Goal: Entertainment & Leisure: Consume media (video, audio)

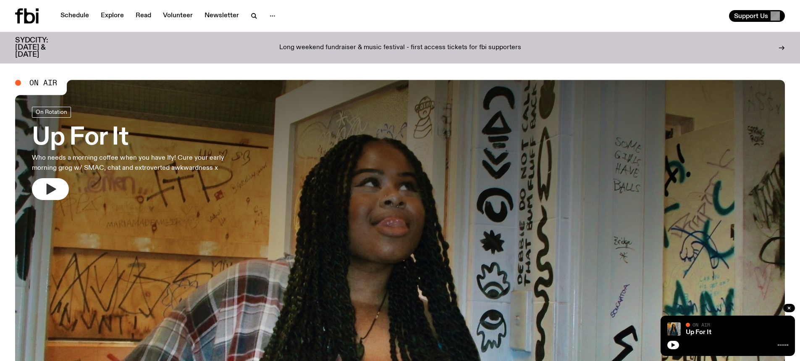
click at [49, 187] on icon "button" at bounding box center [52, 189] width 10 height 11
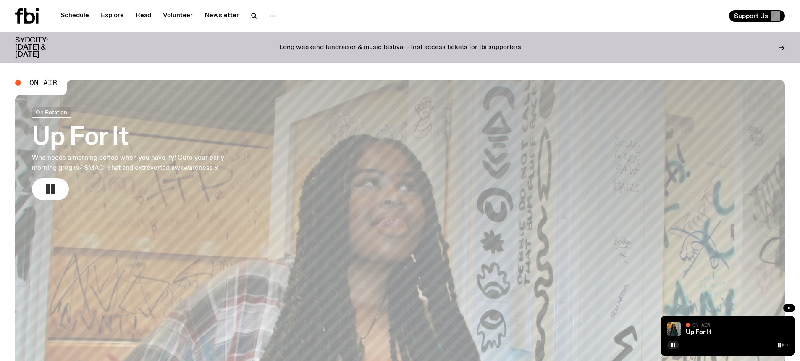
click at [112, 144] on h3 "Up For It" at bounding box center [139, 138] width 215 height 24
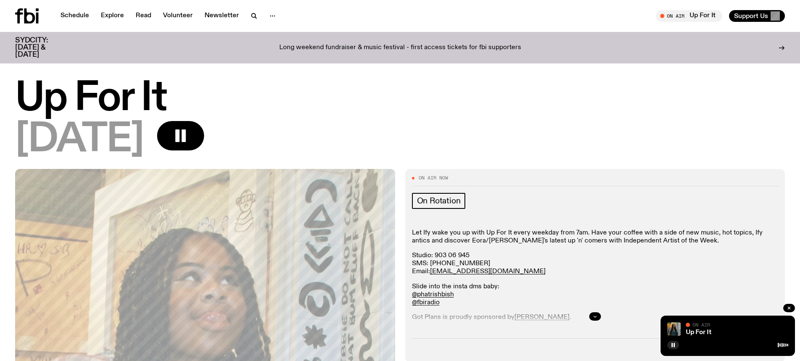
click at [594, 316] on icon "button" at bounding box center [595, 316] width 5 height 5
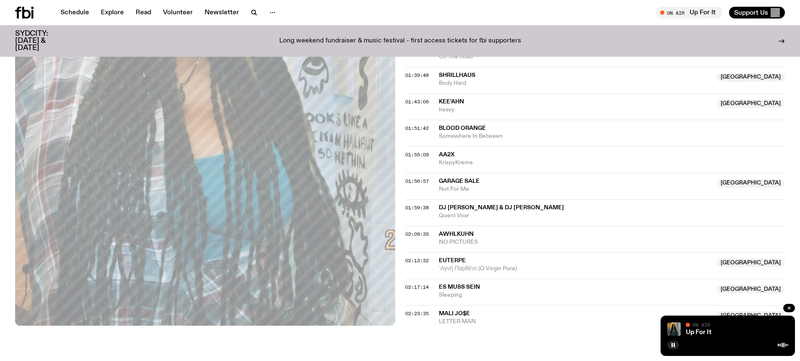
scroll to position [970, 0]
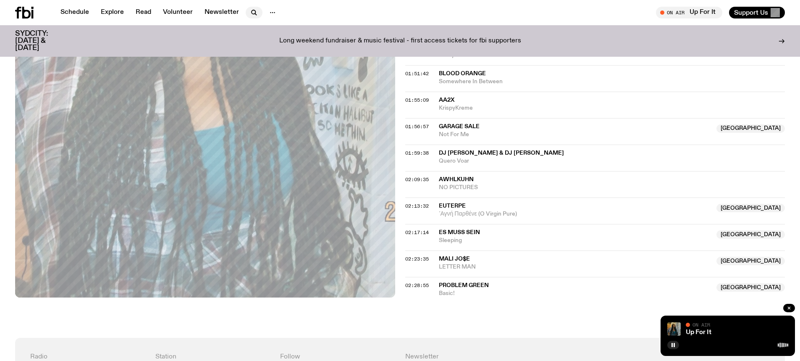
click at [252, 11] on icon "button" at bounding box center [254, 12] width 4 height 4
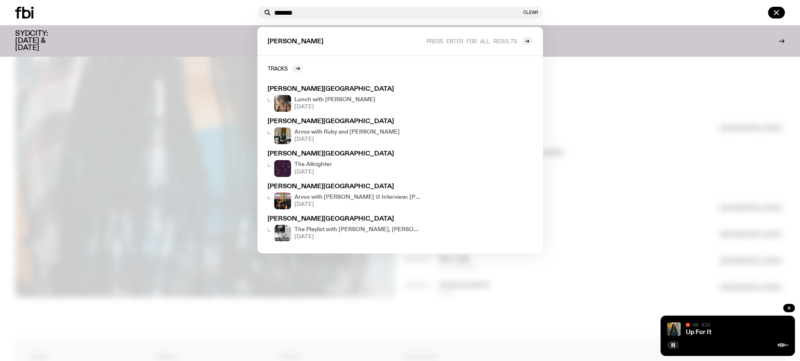
type input "*******"
click at [203, 9] on div at bounding box center [134, 13] width 239 height 12
click at [537, 13] on button "Clear" at bounding box center [530, 12] width 15 height 5
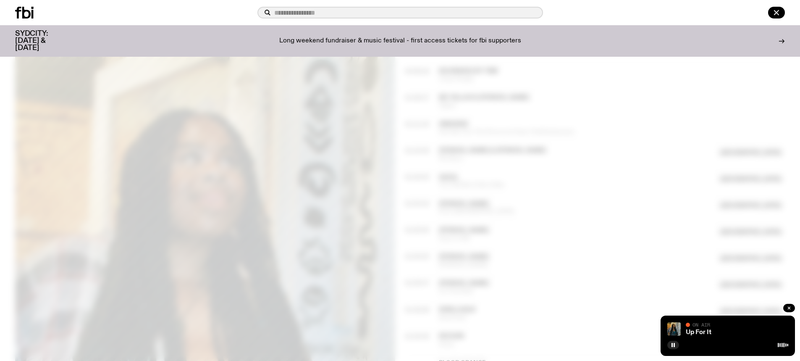
scroll to position [676, 0]
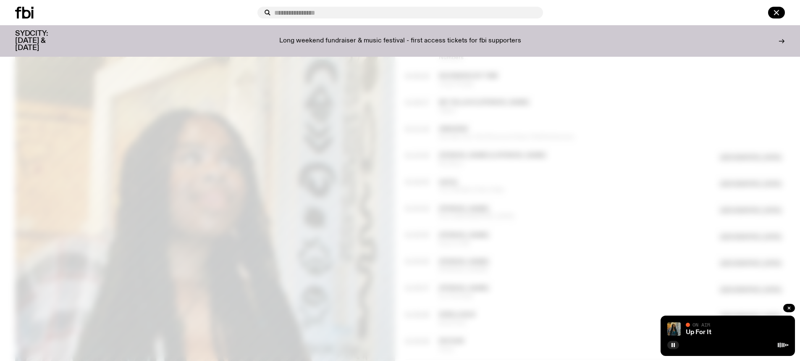
click at [427, 41] on p "Long weekend fundraiser & music festival - first access tickets for fbi support…" at bounding box center [400, 41] width 242 height 8
click at [19, 13] on icon at bounding box center [24, 13] width 18 height 12
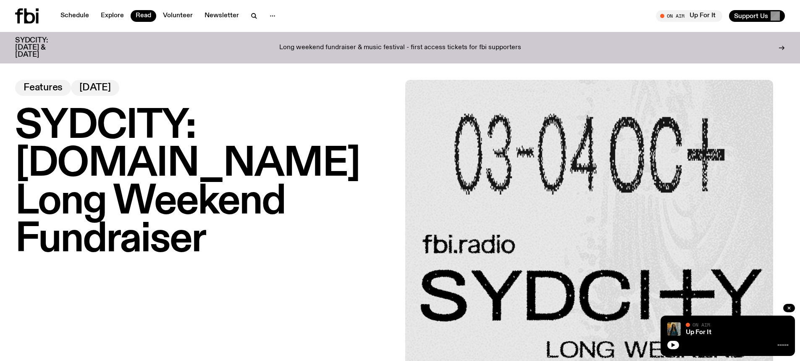
click at [26, 16] on icon at bounding box center [29, 15] width 11 height 15
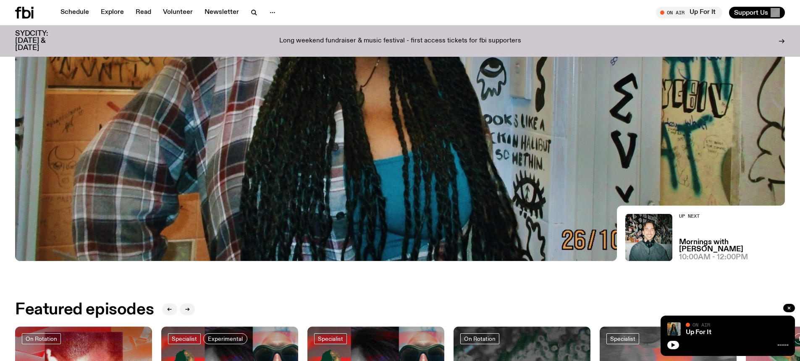
scroll to position [35, 0]
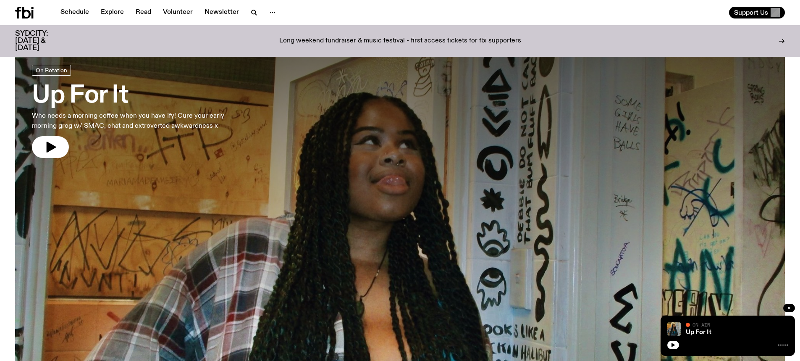
click at [28, 11] on icon at bounding box center [26, 13] width 8 height 12
click at [20, 35] on h3 "SYDCITY: [DATE] & [DATE]" at bounding box center [42, 40] width 54 height 21
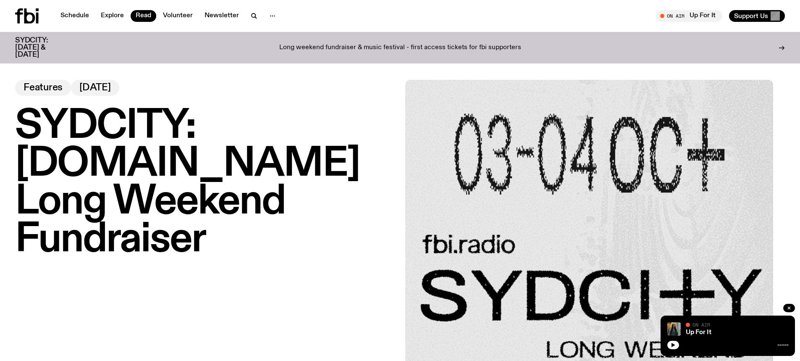
click at [27, 16] on icon at bounding box center [27, 15] width 24 height 15
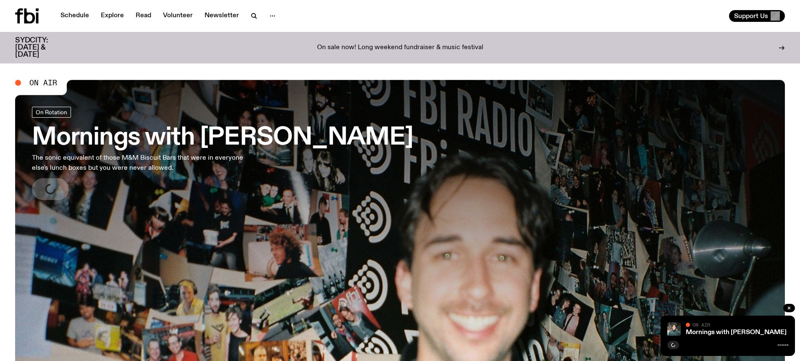
click at [376, 45] on p "On sale now! Long weekend fundraiser & music festival" at bounding box center [400, 48] width 166 height 8
click at [53, 189] on icon "button" at bounding box center [52, 189] width 10 height 11
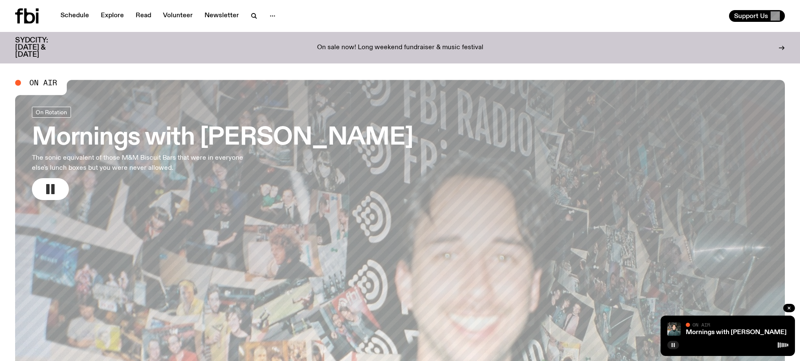
click at [670, 344] on button "button" at bounding box center [674, 345] width 12 height 8
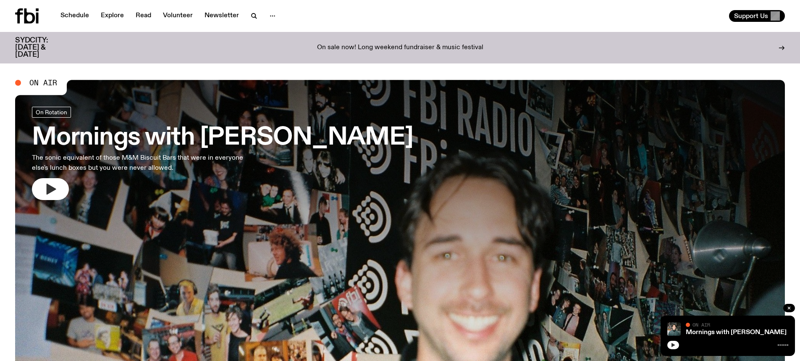
click at [674, 347] on button "button" at bounding box center [674, 345] width 12 height 8
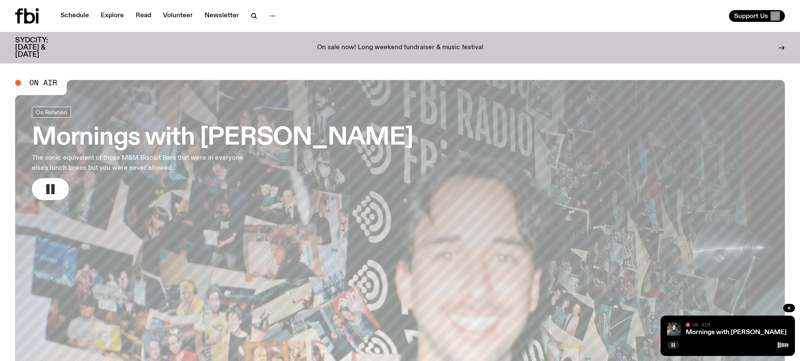
click at [162, 126] on h3 "Mornings with [PERSON_NAME]" at bounding box center [222, 138] width 381 height 24
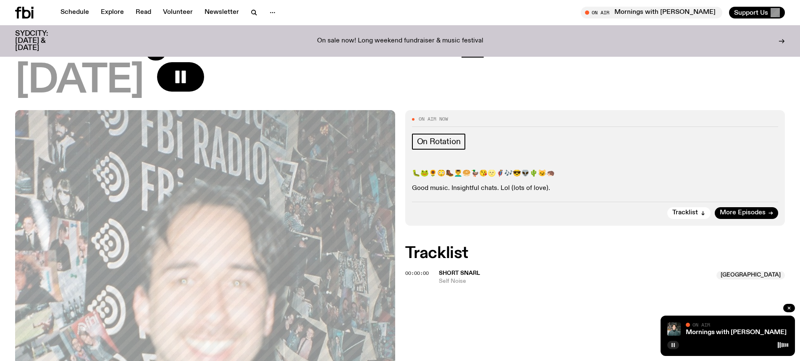
scroll to position [163, 0]
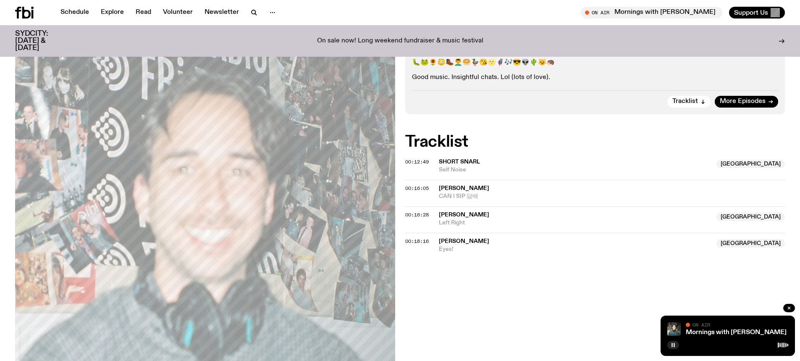
click at [675, 348] on button "button" at bounding box center [674, 345] width 12 height 8
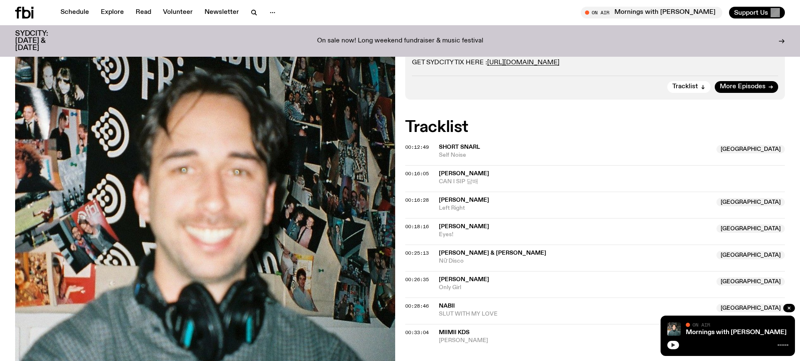
click at [671, 342] on icon "button" at bounding box center [673, 344] width 5 height 5
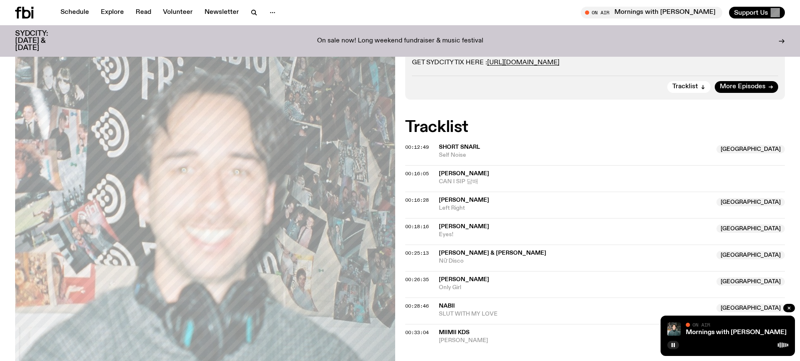
click at [32, 12] on icon at bounding box center [33, 14] width 2 height 8
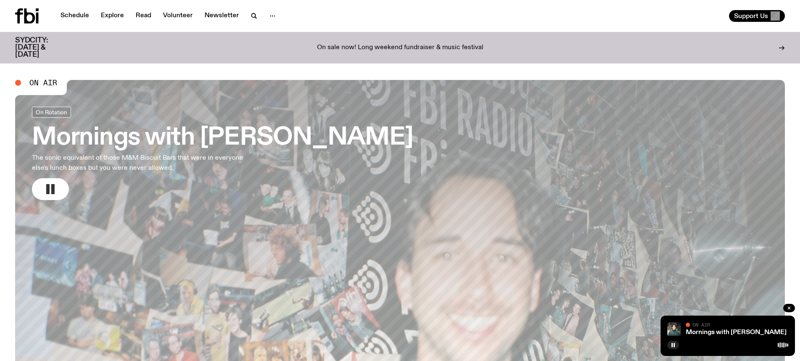
click at [58, 185] on button "button" at bounding box center [50, 189] width 37 height 22
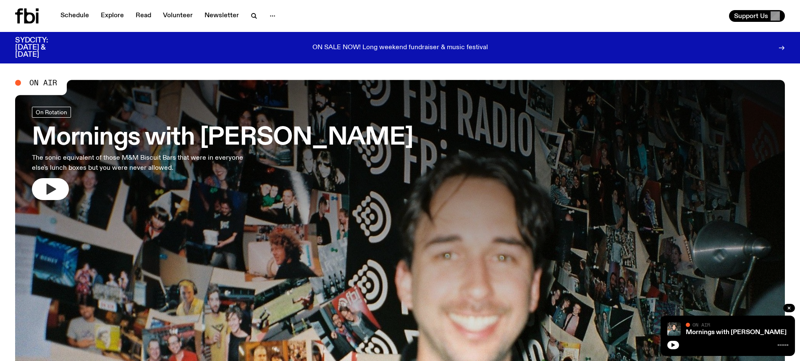
click at [51, 189] on icon "button" at bounding box center [52, 189] width 10 height 11
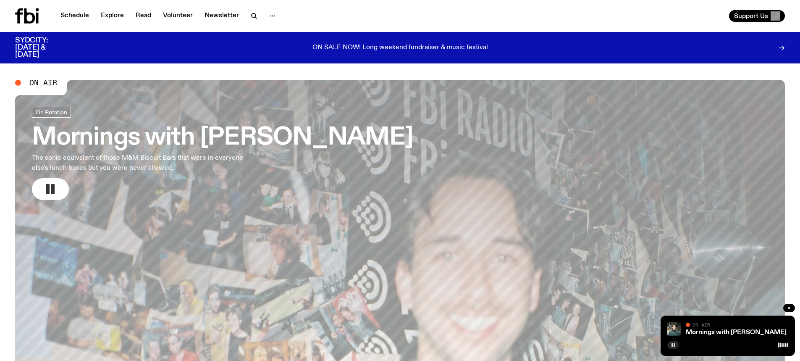
click at [672, 342] on icon "button" at bounding box center [673, 344] width 5 height 5
